Goal: Information Seeking & Learning: Learn about a topic

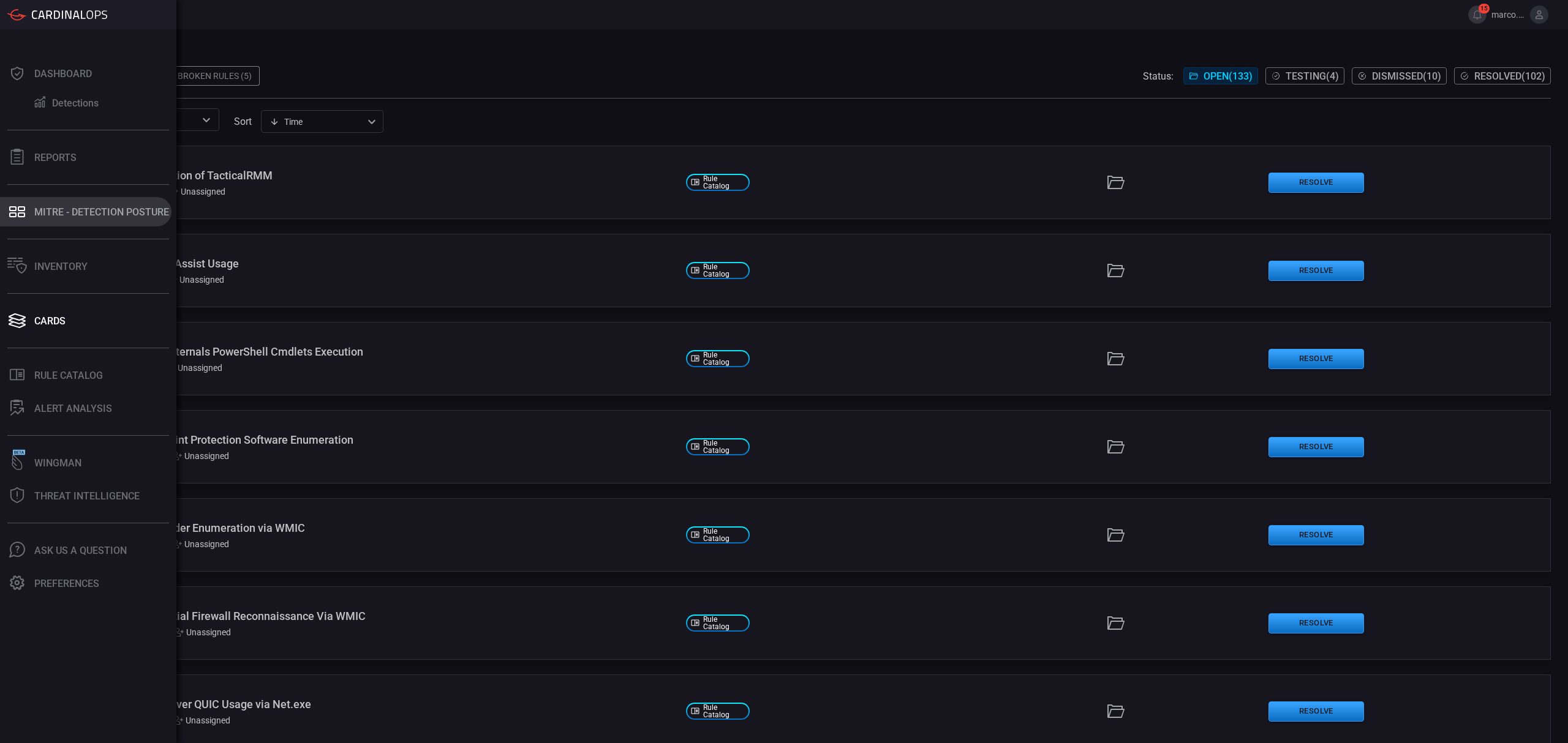
click at [26, 200] on button "MITRE - Detection Posture" at bounding box center [86, 212] width 171 height 29
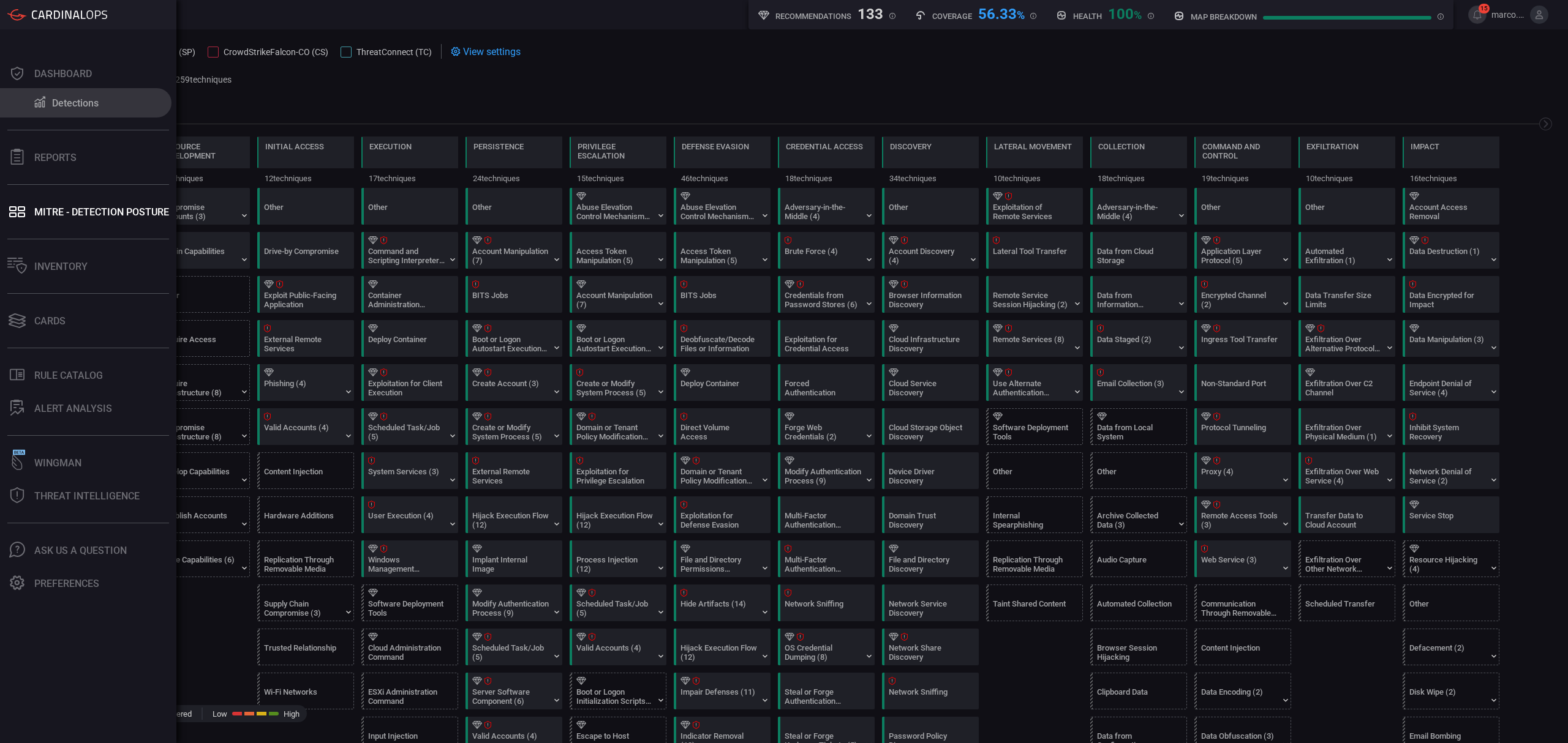
click at [69, 99] on div "Detections" at bounding box center [75, 103] width 47 height 12
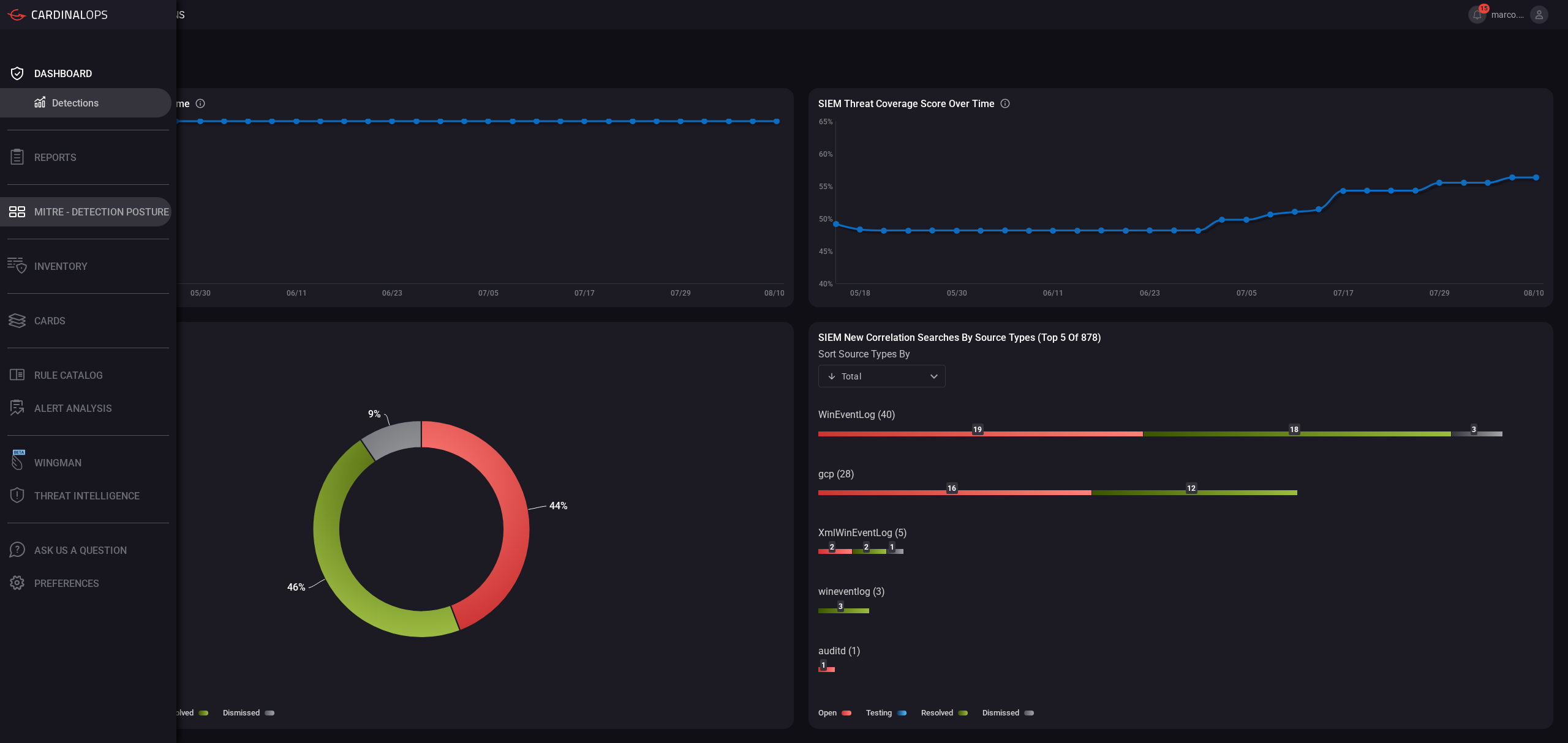
click at [27, 214] on button "MITRE - Detection Posture" at bounding box center [86, 212] width 171 height 29
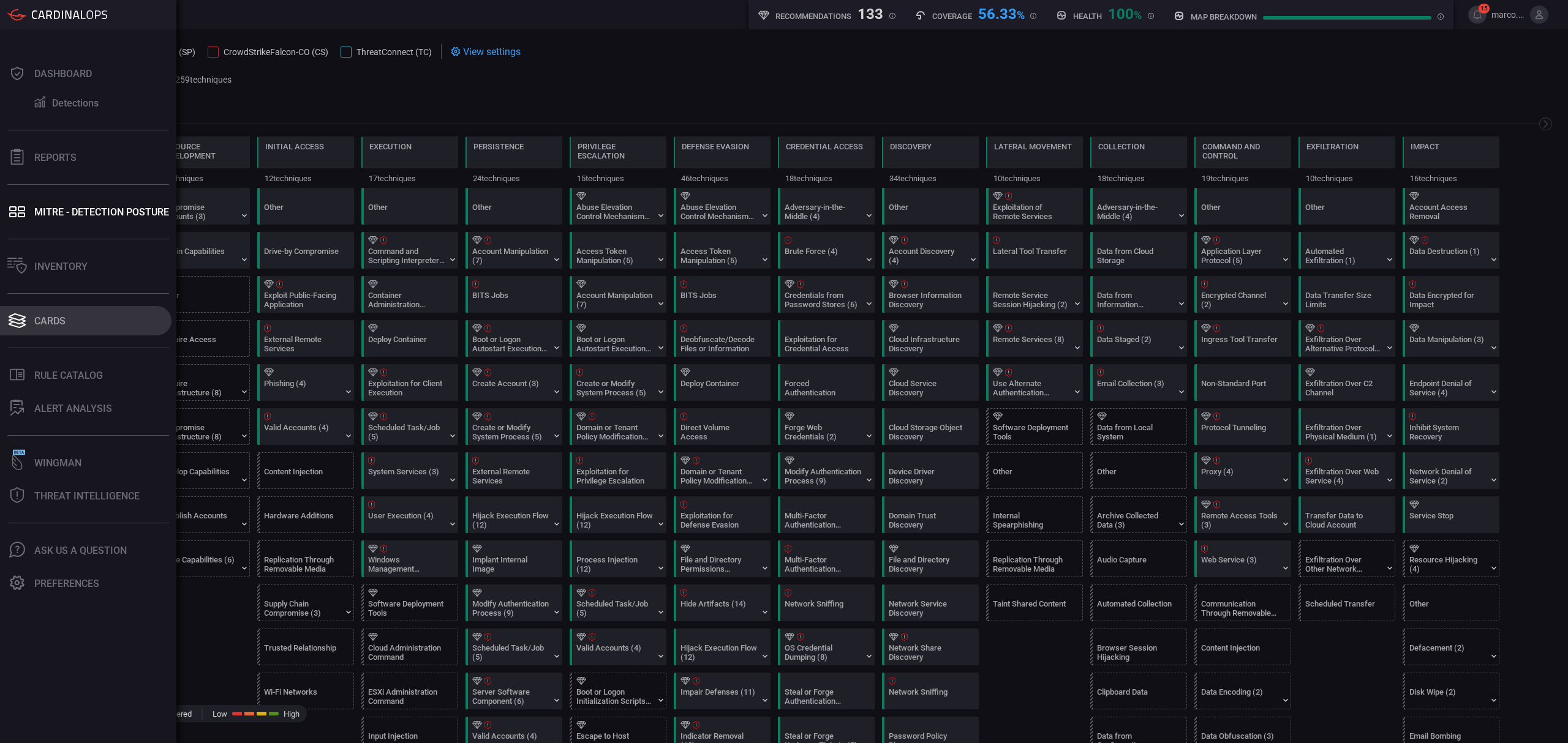
click at [51, 320] on div "Cards" at bounding box center [50, 321] width 31 height 12
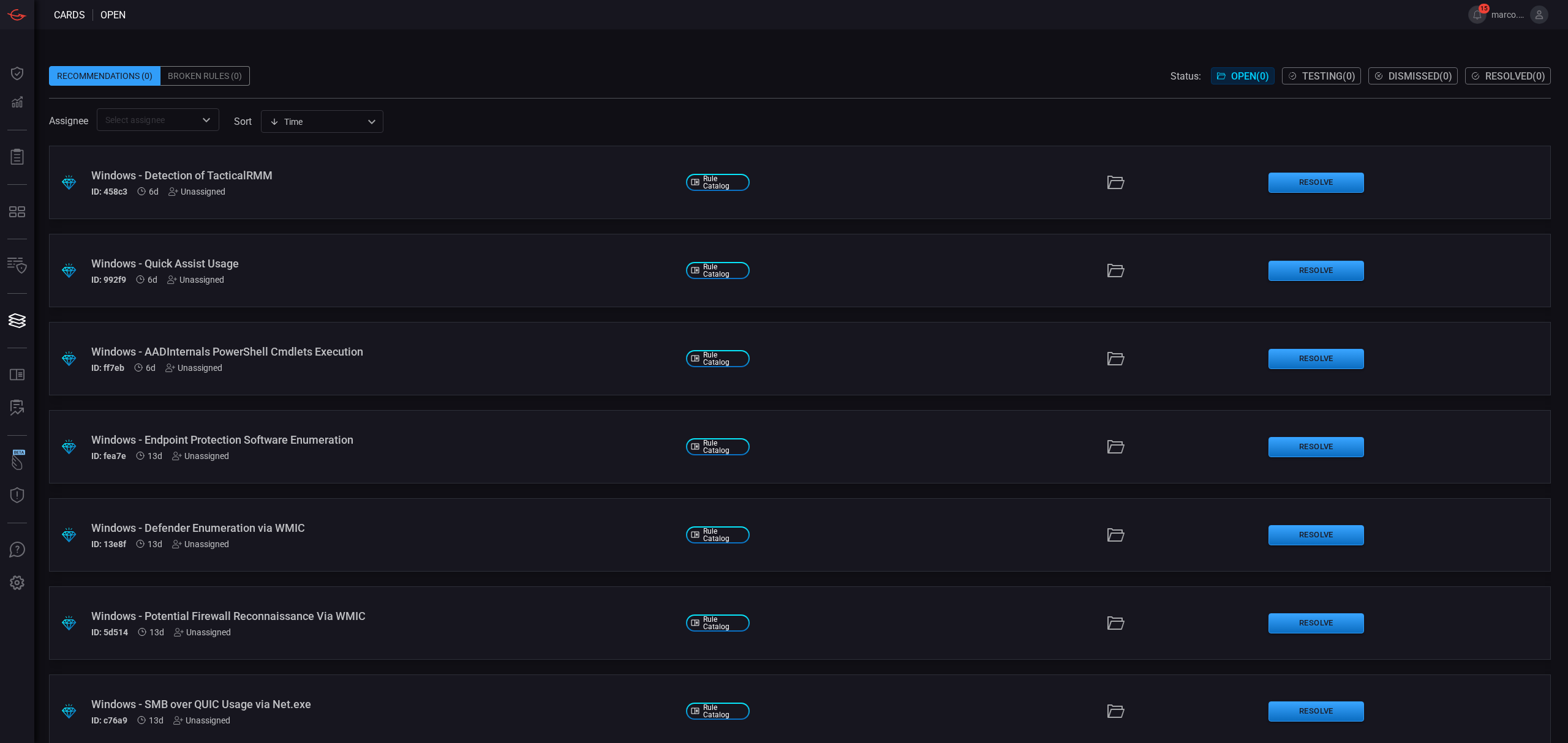
click at [823, 120] on div "Assignee ​ sort Time visibleUpdateTime ​" at bounding box center [800, 119] width 1502 height 23
click at [1285, 66] on div "Status: Open ( 133 ) Testing ( 4 ) Dismissed ( 10 ) Resolved ( 102 )" at bounding box center [1347, 75] width 408 height 20
click at [1289, 77] on span "Testing ( 4 )" at bounding box center [1312, 76] width 53 height 12
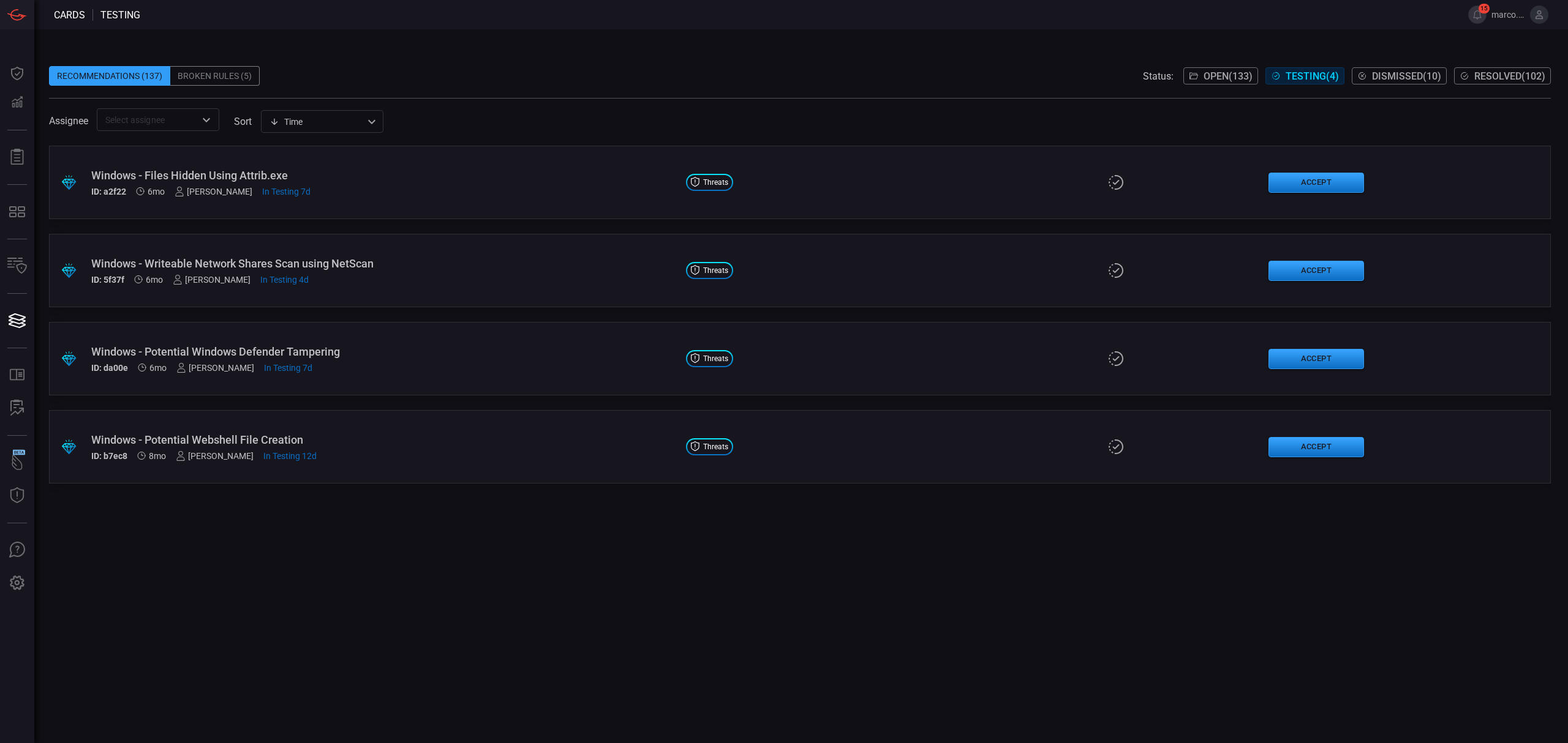
click at [331, 346] on div "Windows - Potential Windows Defender Tampering" at bounding box center [384, 352] width 585 height 13
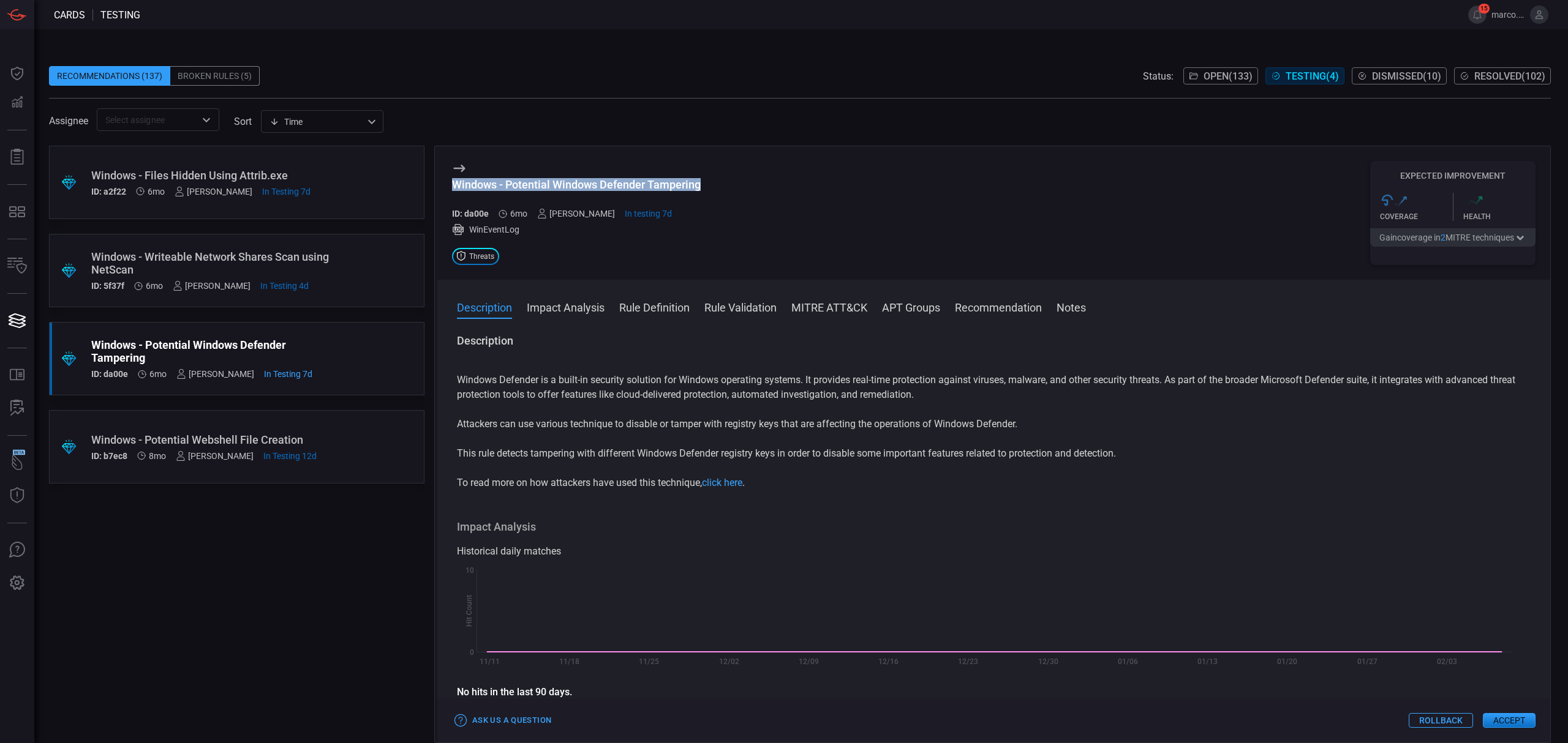
drag, startPoint x: 709, startPoint y: 184, endPoint x: 453, endPoint y: 189, distance: 256.0
click at [453, 189] on div "Windows - Potential Windows Defender Tampering ID: da00e 6mo [PERSON_NAME] In t…" at bounding box center [994, 213] width 1113 height 133
click at [773, 185] on div "Windows - Potential Windows Defender Tampering ID: da00e 6mo [PERSON_NAME] In t…" at bounding box center [994, 213] width 1113 height 133
drag, startPoint x: 664, startPoint y: 186, endPoint x: 724, endPoint y: 172, distance: 61.6
click at [724, 172] on div "Windows - Potential Windows Defender Tampering ID: da00e 6mo [PERSON_NAME] In t…" at bounding box center [994, 213] width 1113 height 133
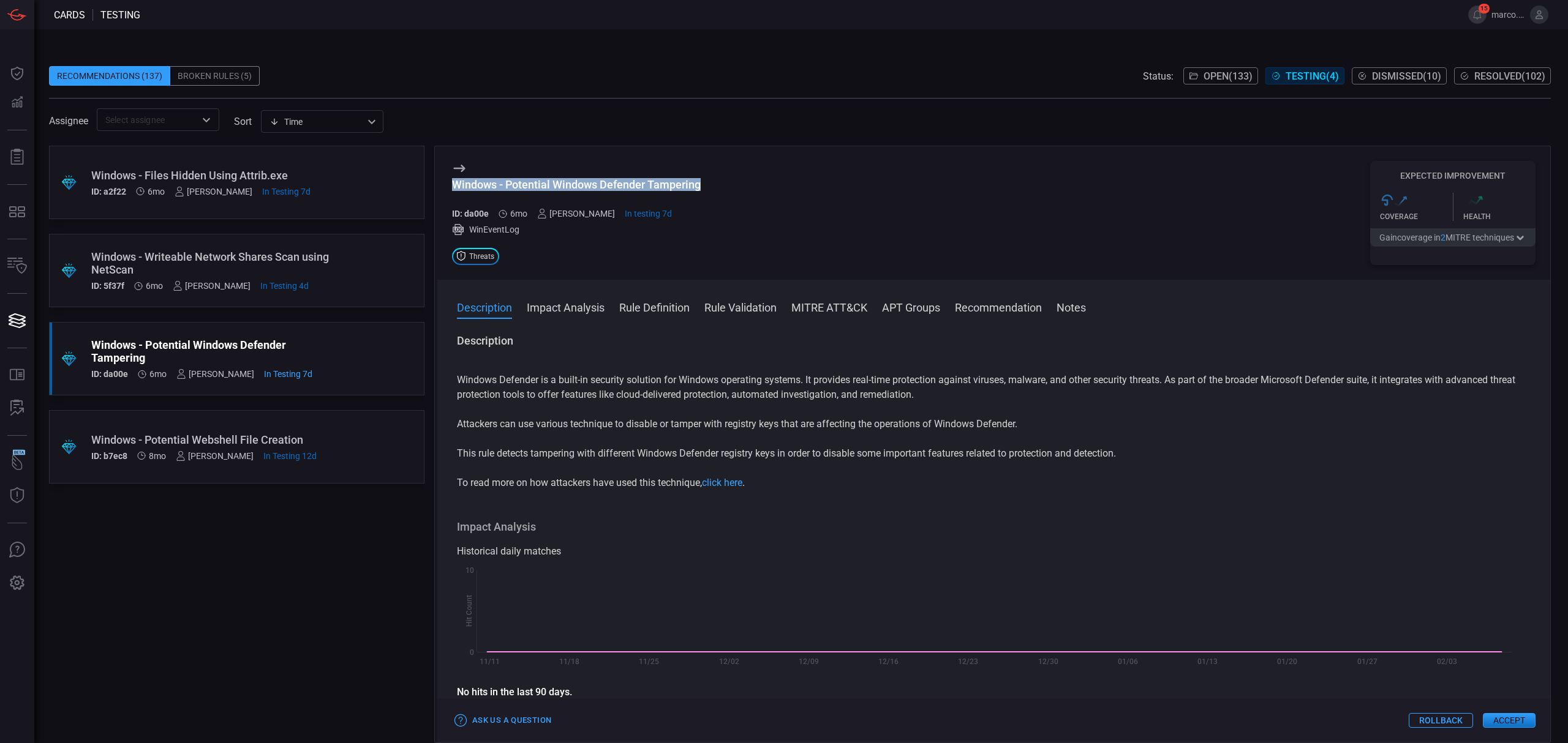
drag, startPoint x: 677, startPoint y: 191, endPoint x: 437, endPoint y: 185, distance: 240.1
click at [437, 185] on div "Windows - Potential Windows Defender Tampering ID: da00e 6mo [PERSON_NAME] In t…" at bounding box center [994, 213] width 1113 height 133
copy div "Windows - Potential Windows Defender Tampering"
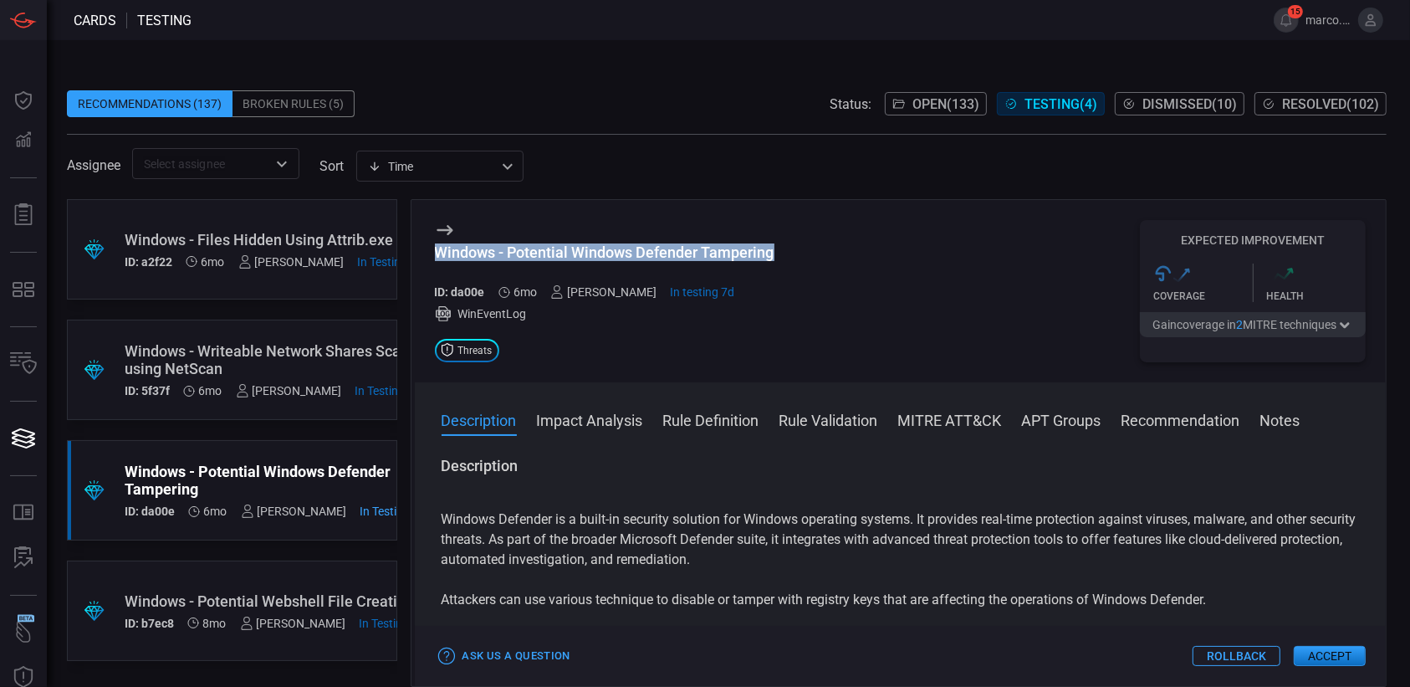
click at [856, 304] on div "Windows - Potential Windows Defender Tampering ID: da00e 6mo [PERSON_NAME] In t…" at bounding box center [901, 291] width 972 height 182
click at [836, 324] on div "Windows - Potential Windows Defender Tampering ID: da00e 6mo [PERSON_NAME] In t…" at bounding box center [901, 291] width 972 height 182
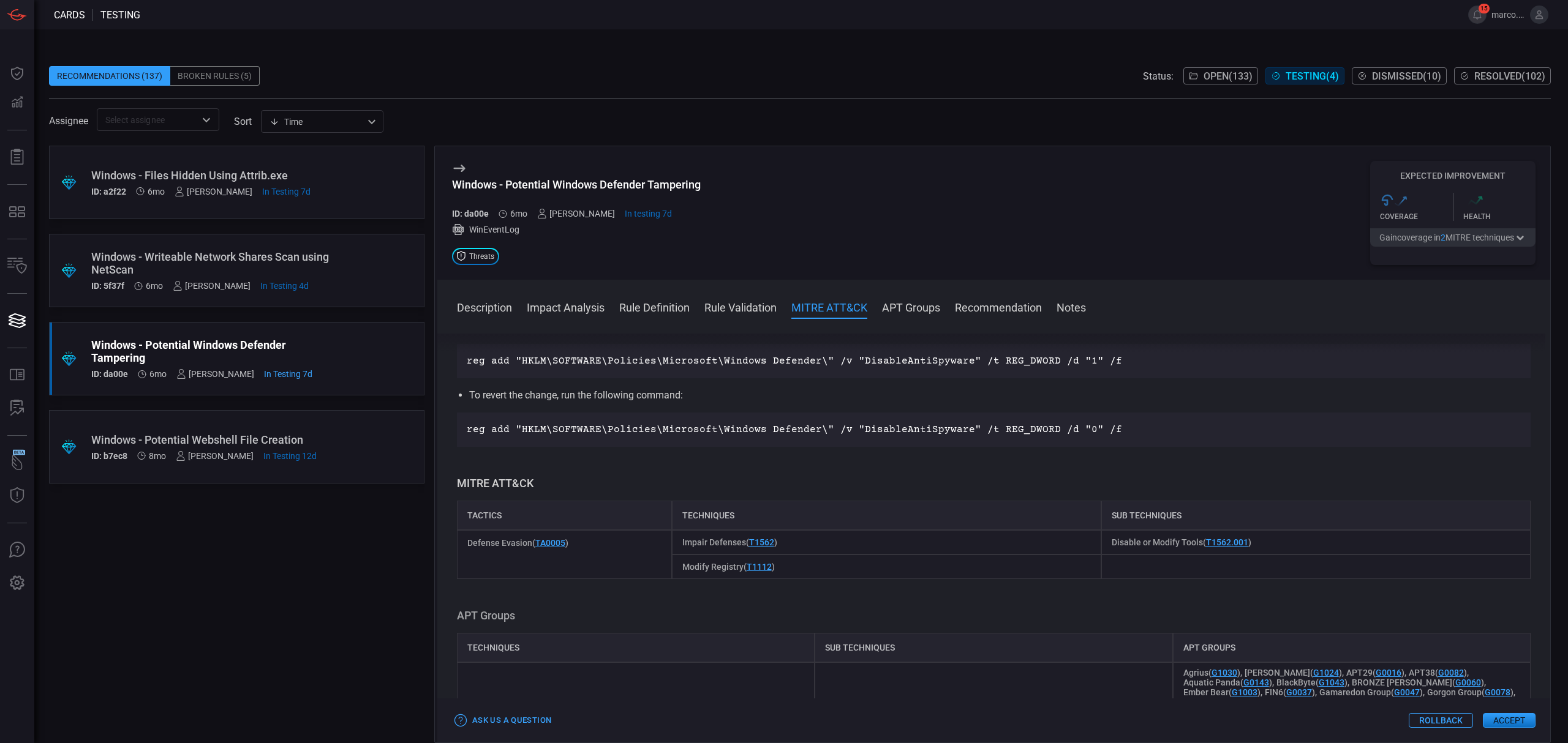
scroll to position [653, 0]
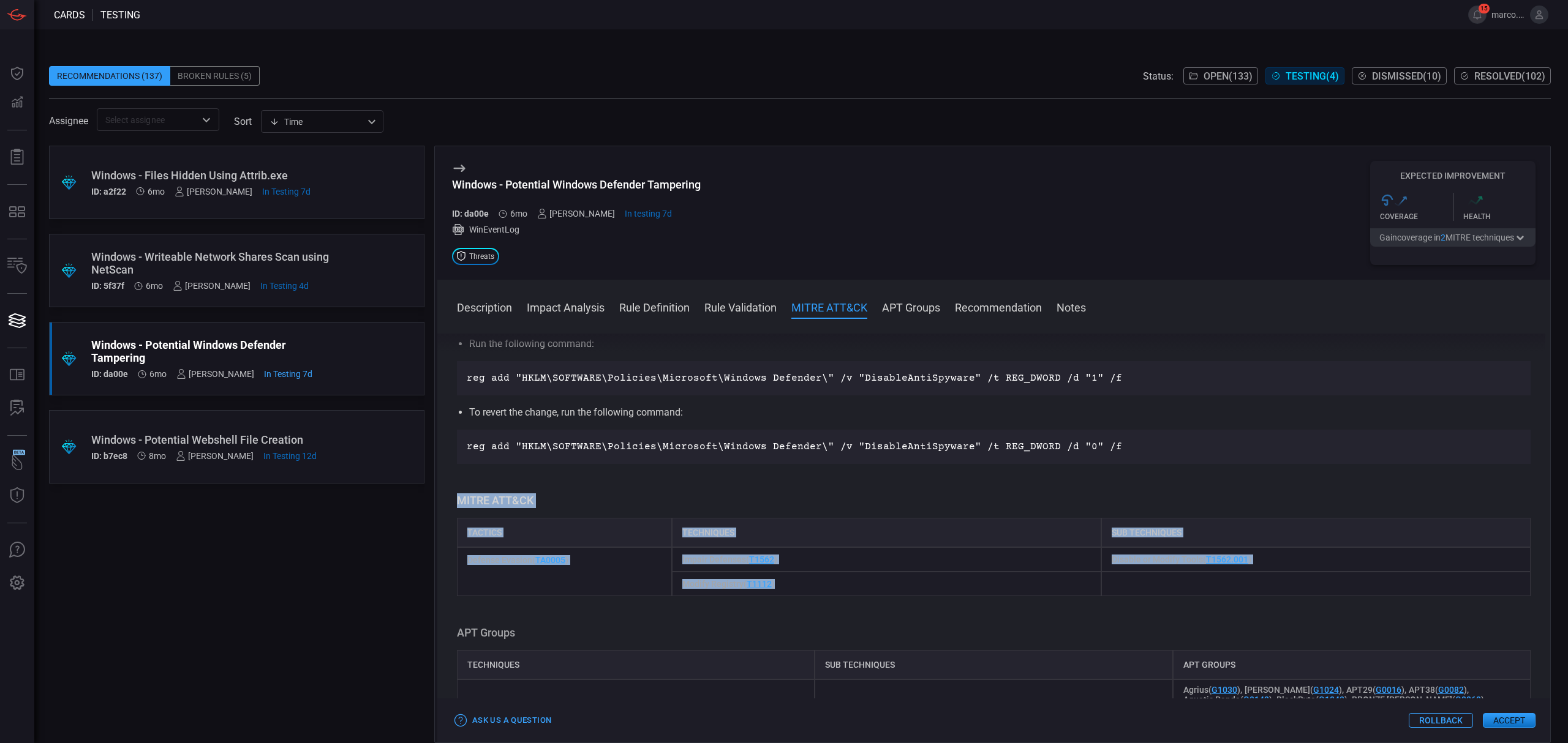
drag, startPoint x: 454, startPoint y: 492, endPoint x: 1298, endPoint y: 578, distance: 848.4
click at [1298, 578] on div "Description Windows Defender is a built-in security solution for Windows operat…" at bounding box center [994, 536] width 1113 height 405
copy div "MITRE ATT&CK Tactics Techniques Sub Techniques Defense Evasion ( TA0005 ) Impai…"
